Goal: Information Seeking & Learning: Learn about a topic

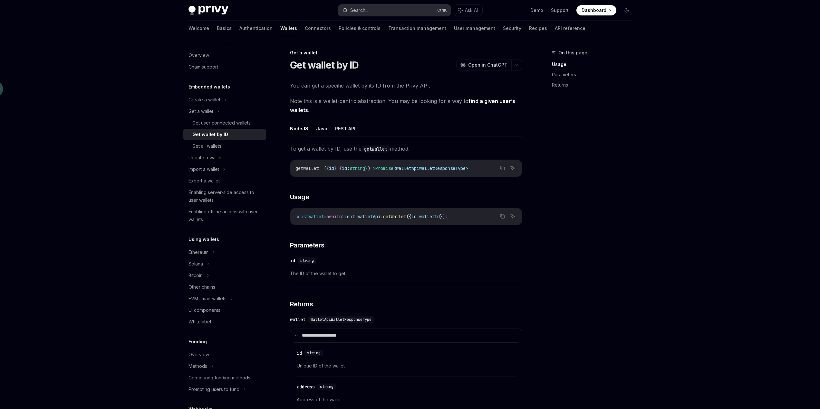
click at [379, 10] on button "Search... Ctrl K" at bounding box center [394, 11] width 113 height 12
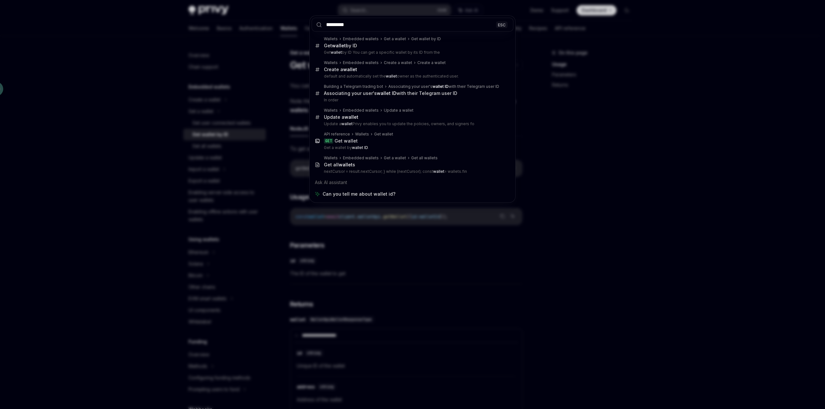
type input "*********"
click at [612, 146] on div "********* ESC Wallets Embedded wallets Get a wallet Get wallet by ID Get wallet…" at bounding box center [412, 204] width 825 height 409
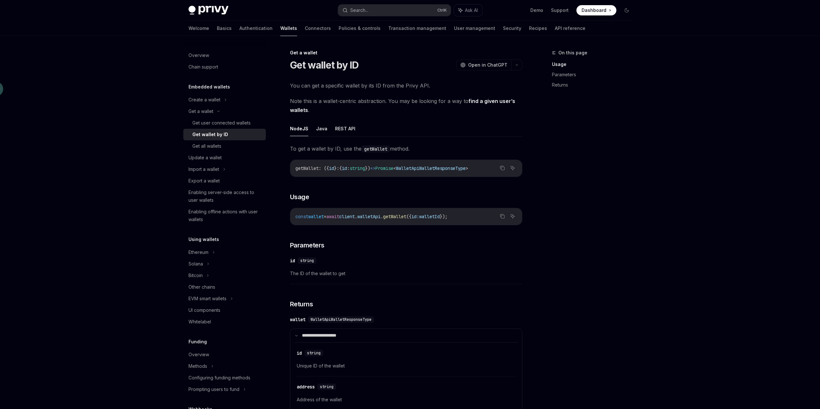
click at [339, 218] on span "await" at bounding box center [332, 217] width 13 height 6
copy code "const wallet = await client . walletApi . getWallet ({ id: walletId });"
click at [447, 218] on span "});" at bounding box center [444, 217] width 8 height 6
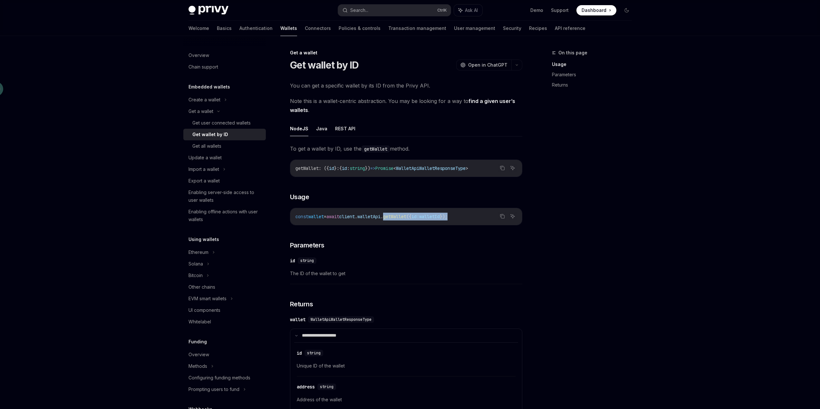
drag, startPoint x: 469, startPoint y: 218, endPoint x: 398, endPoint y: 218, distance: 71.5
click at [398, 218] on code "const wallet = await client . walletApi . getWallet ({ id: walletId });" at bounding box center [405, 217] width 221 height 8
copy span "getWallet ({ id: walletId });"
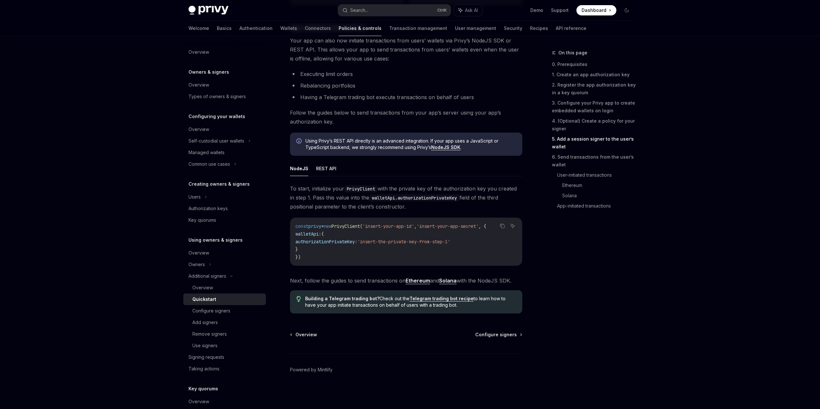
scroll to position [1557, 0]
click at [572, 53] on span "On this page" at bounding box center [572, 53] width 29 height 8
click at [565, 65] on link "0. Prerequisites" at bounding box center [594, 64] width 85 height 10
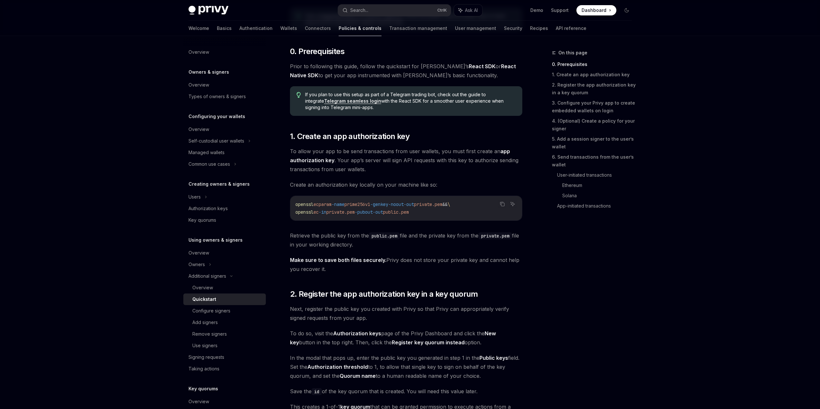
scroll to position [197, 0]
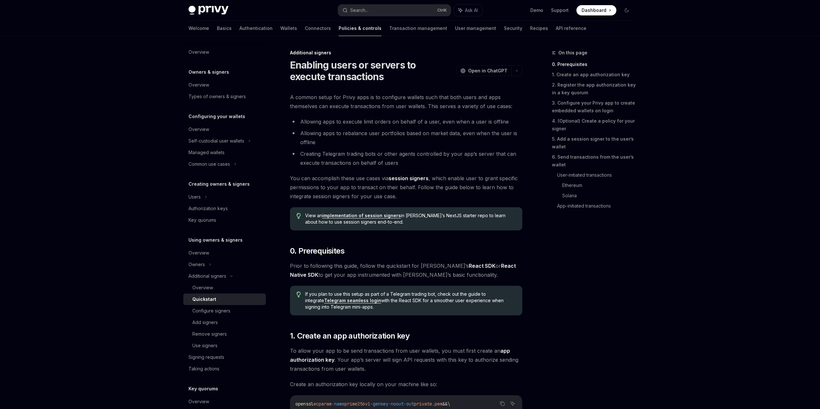
click at [636, 325] on div "On this page 0. Prerequisites 1. Create an app authorization key 2. Register th…" at bounding box center [588, 229] width 98 height 360
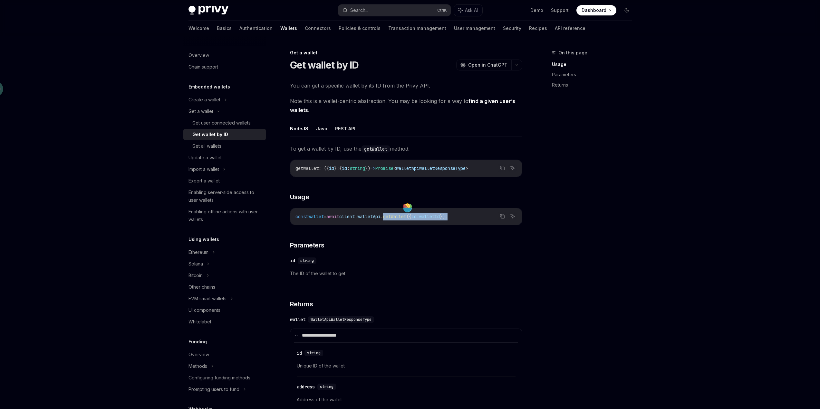
click at [209, 7] on img at bounding box center [208, 10] width 40 height 9
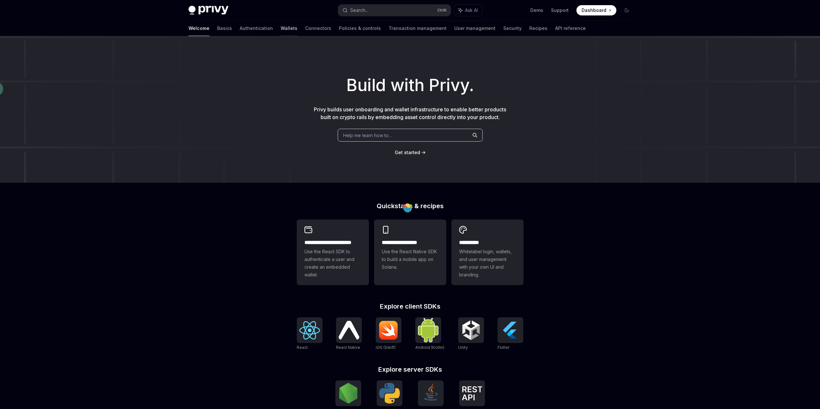
click at [281, 28] on link "Wallets" at bounding box center [289, 28] width 17 height 15
type textarea "*"
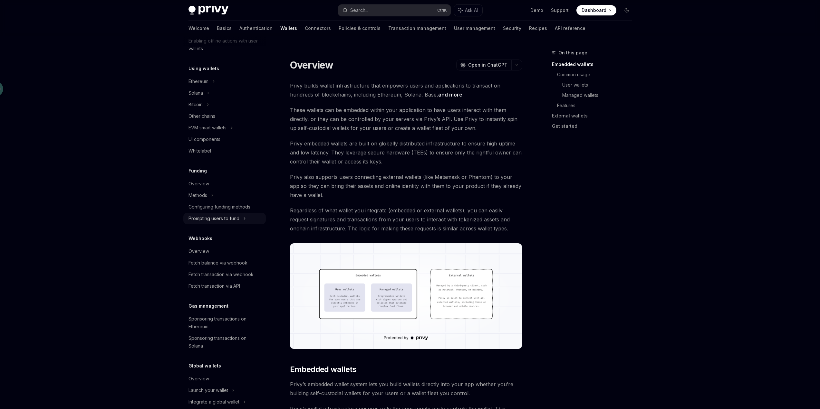
scroll to position [148, 0]
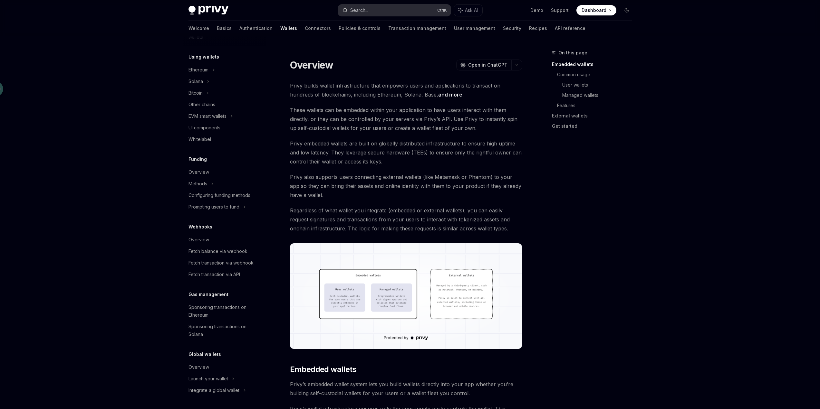
click at [365, 11] on div "Search..." at bounding box center [359, 10] width 18 height 8
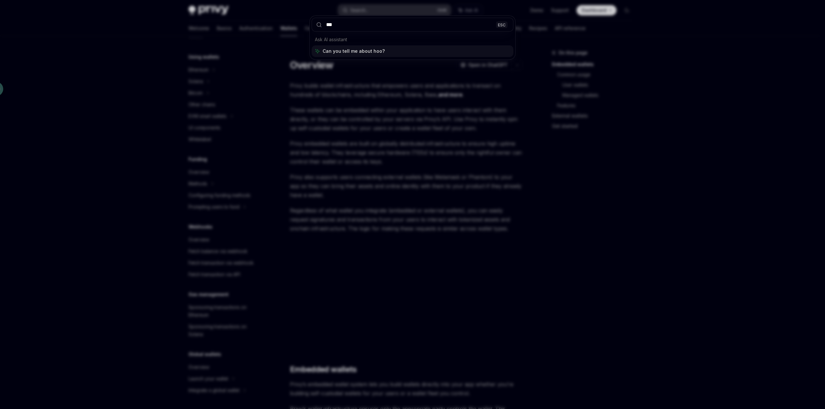
type input "****"
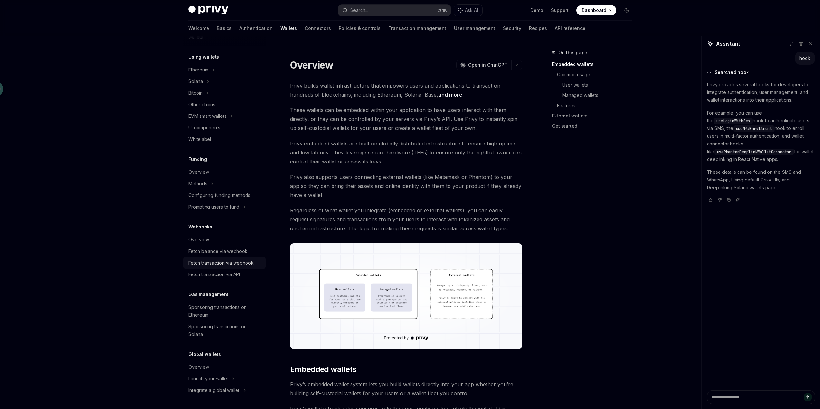
click at [233, 263] on div "Fetch transaction via webhook" at bounding box center [220, 263] width 65 height 8
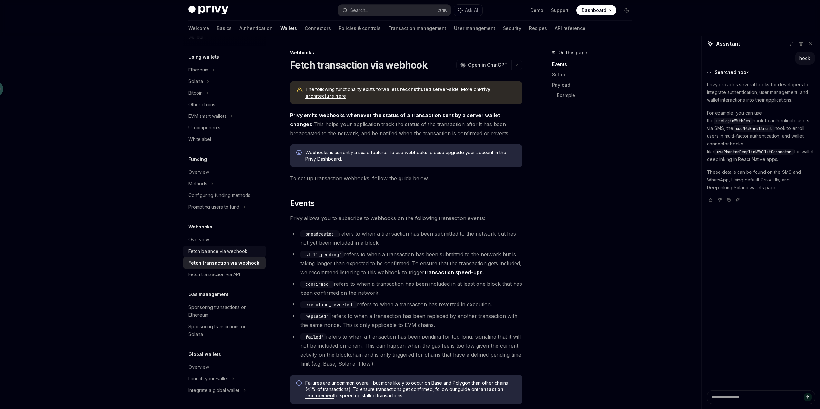
click at [228, 252] on div "Fetch balance via webhook" at bounding box center [217, 252] width 59 height 8
type textarea "*"
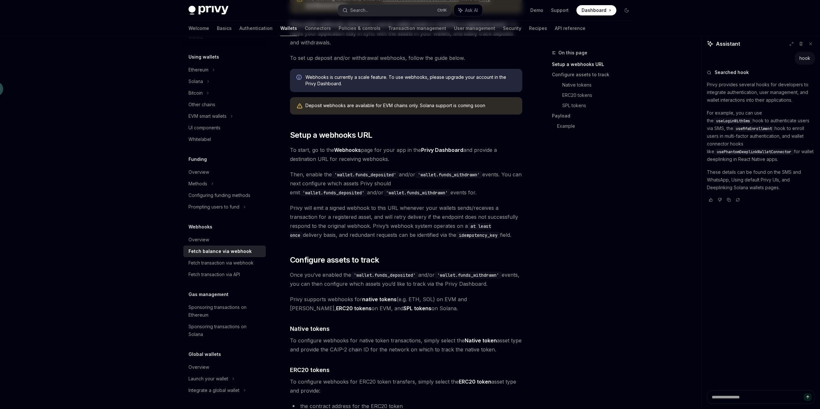
scroll to position [97, 0]
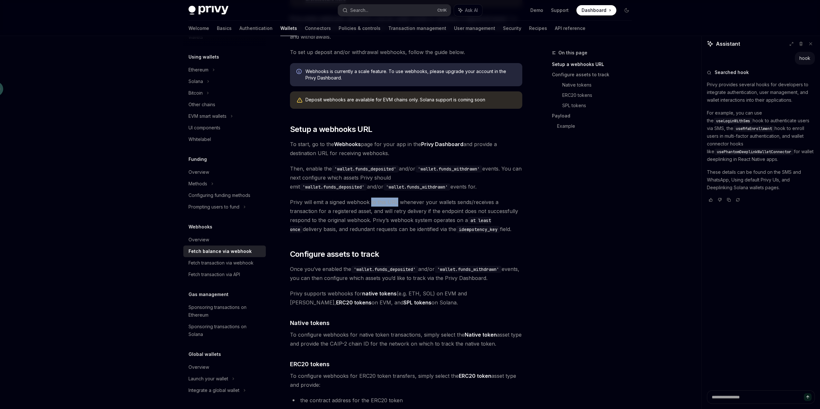
drag, startPoint x: 371, startPoint y: 203, endPoint x: 397, endPoint y: 202, distance: 26.1
click at [397, 202] on span "Privy will emit a signed webhook to this URL whenever your wallets sends/receiv…" at bounding box center [406, 216] width 232 height 36
click at [431, 212] on span "Privy will emit a signed webhook to this URL whenever your wallets sends/receiv…" at bounding box center [406, 216] width 232 height 36
drag, startPoint x: 398, startPoint y: 202, endPoint x: 446, endPoint y: 205, distance: 47.4
click at [446, 205] on span "Privy will emit a signed webhook to this URL whenever your wallets sends/receiv…" at bounding box center [406, 216] width 232 height 36
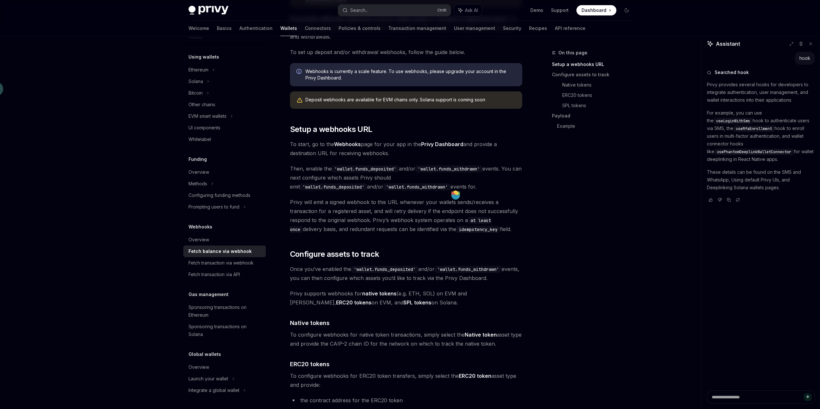
click at [450, 217] on span "Privy will emit a signed webhook to this URL whenever your wallets sends/receiv…" at bounding box center [406, 216] width 232 height 36
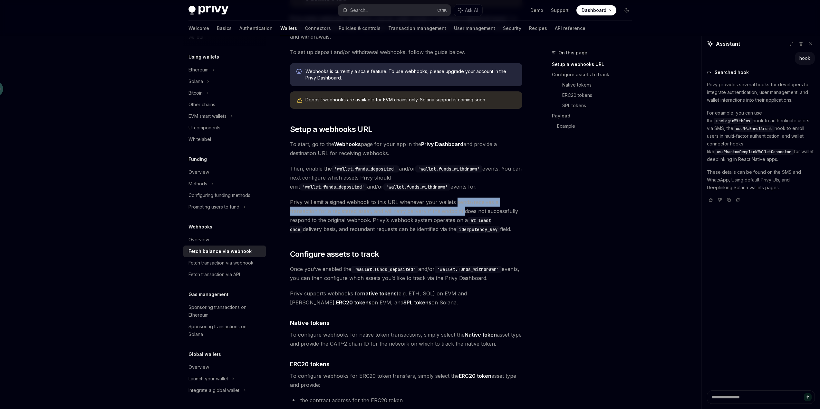
drag, startPoint x: 455, startPoint y: 202, endPoint x: 463, endPoint y: 211, distance: 11.6
click at [463, 211] on span "Privy will emit a signed webhook to this URL whenever your wallets sends/receiv…" at bounding box center [406, 216] width 232 height 36
click at [450, 214] on span "Privy will emit a signed webhook to this URL whenever your wallets sends/receiv…" at bounding box center [406, 216] width 232 height 36
drag, startPoint x: 436, startPoint y: 202, endPoint x: 475, endPoint y: 215, distance: 40.9
click at [475, 215] on span "Privy will emit a signed webhook to this URL whenever your wallets sends/receiv…" at bounding box center [406, 216] width 232 height 36
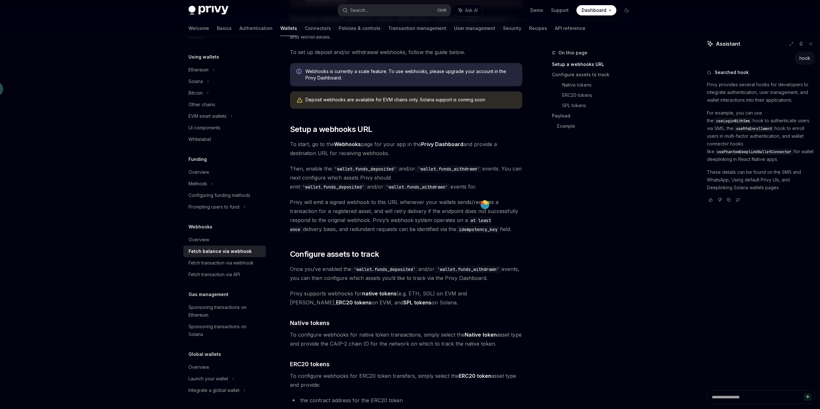
click at [442, 220] on span "Privy will emit a signed webhook to this URL whenever your wallets sends/receiv…" at bounding box center [406, 216] width 232 height 36
drag, startPoint x: 373, startPoint y: 212, endPoint x: 473, endPoint y: 210, distance: 100.2
click at [473, 210] on span "Privy will emit a signed webhook to this URL whenever your wallets sends/receiv…" at bounding box center [406, 216] width 232 height 36
click at [458, 218] on span "Privy will emit a signed webhook to this URL whenever your wallets sends/receiv…" at bounding box center [406, 216] width 232 height 36
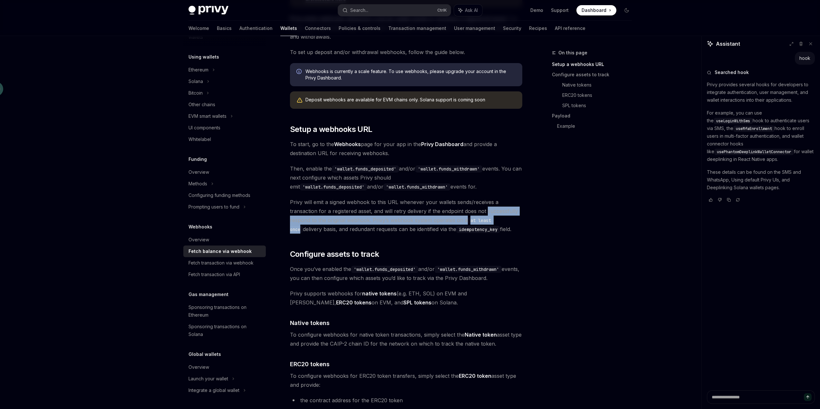
drag, startPoint x: 486, startPoint y: 211, endPoint x: 513, endPoint y: 221, distance: 29.3
click at [513, 221] on span "Privy will emit a signed webhook to this URL whenever your wallets sends/receiv…" at bounding box center [406, 216] width 232 height 36
click at [380, 223] on span "Privy will emit a signed webhook to this URL whenever your wallets sends/receiv…" at bounding box center [406, 216] width 232 height 36
drag, startPoint x: 371, startPoint y: 220, endPoint x: 443, endPoint y: 219, distance: 72.2
click at [443, 219] on span "Privy will emit a signed webhook to this URL whenever your wallets sends/receiv…" at bounding box center [406, 216] width 232 height 36
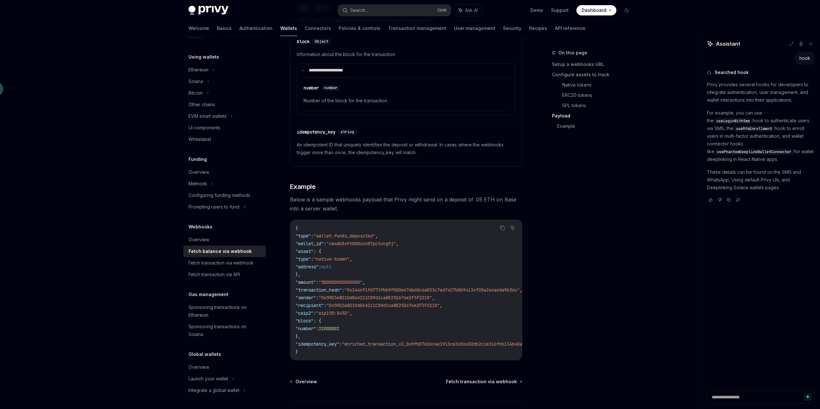
scroll to position [999, 0]
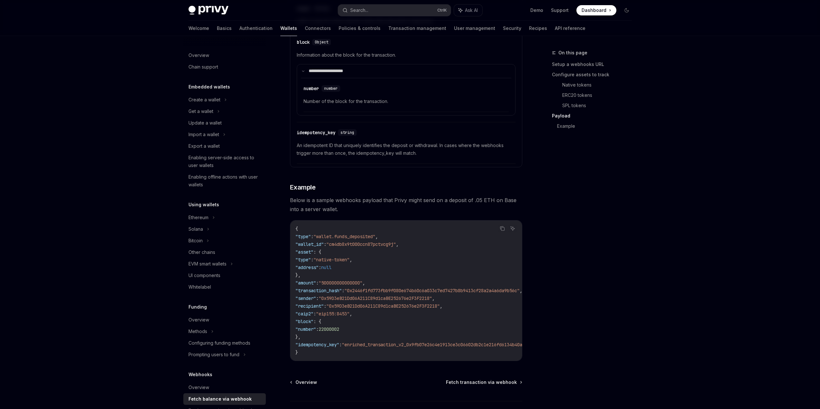
scroll to position [999, 0]
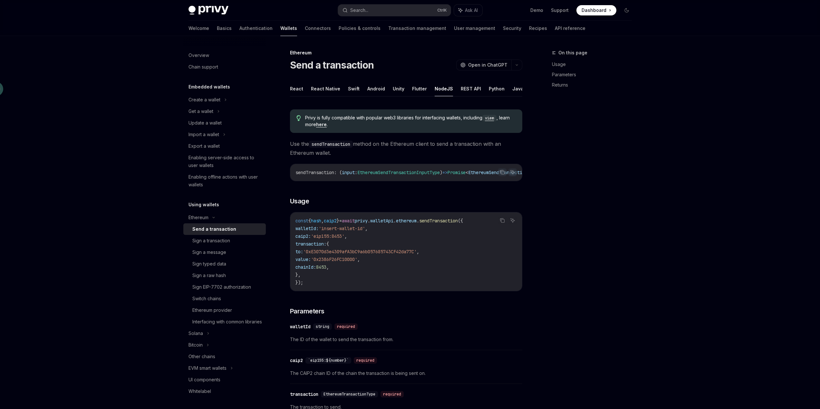
scroll to position [39, 0]
